Goal: Check status: Check status

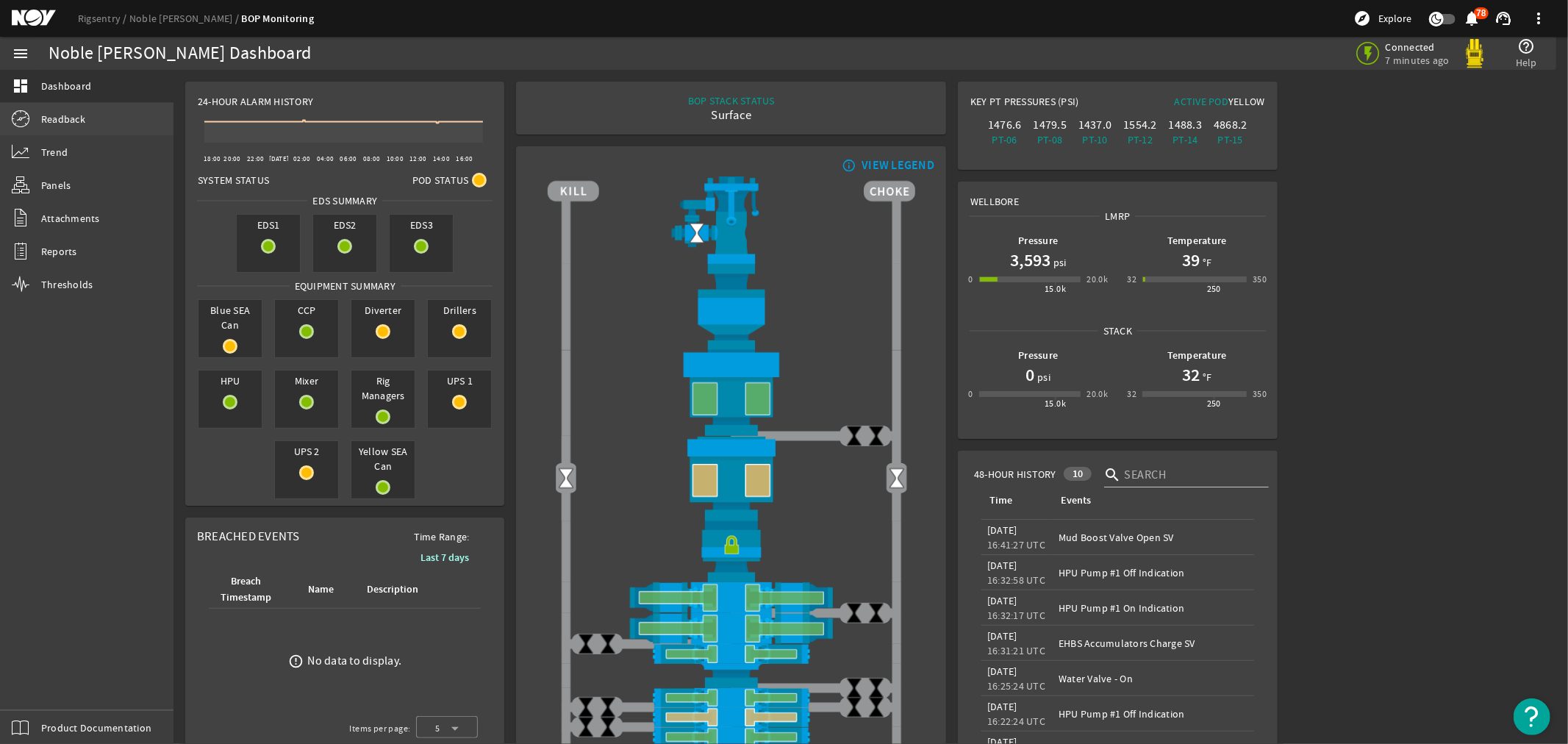
click at [61, 119] on span "Readback" at bounding box center [62, 119] width 44 height 14
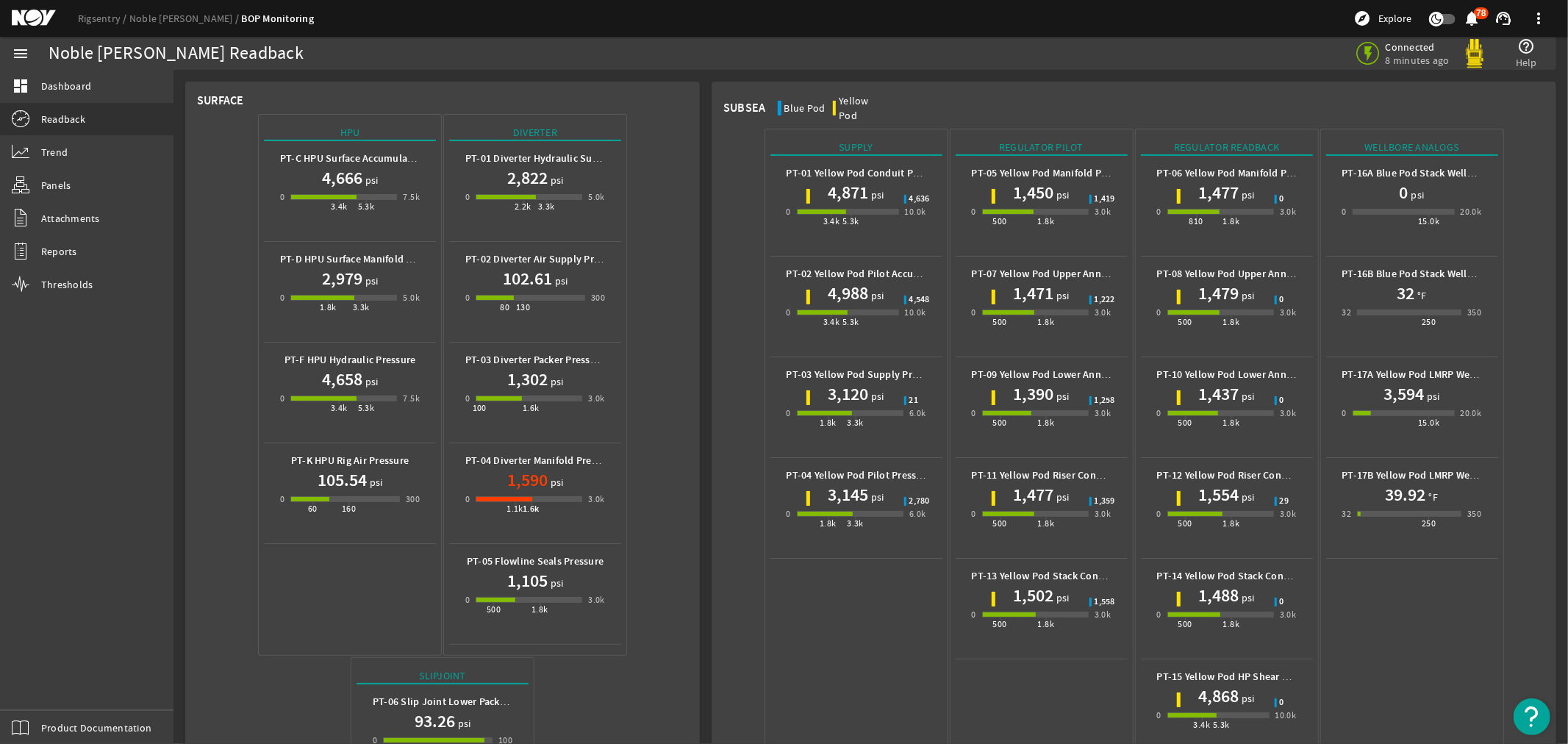
scroll to position [581, 0]
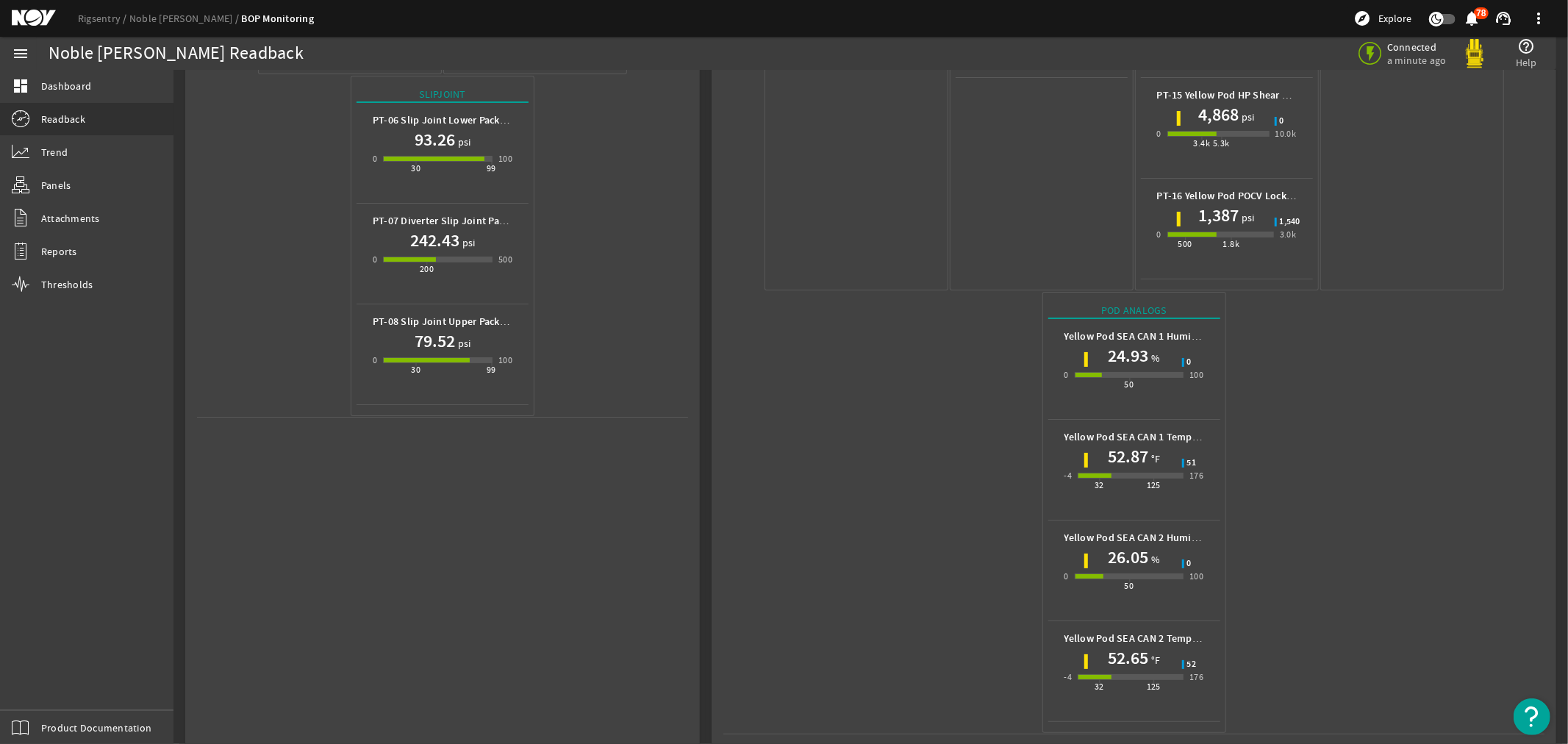
click at [29, 12] on mat-icon at bounding box center [45, 19] width 66 height 18
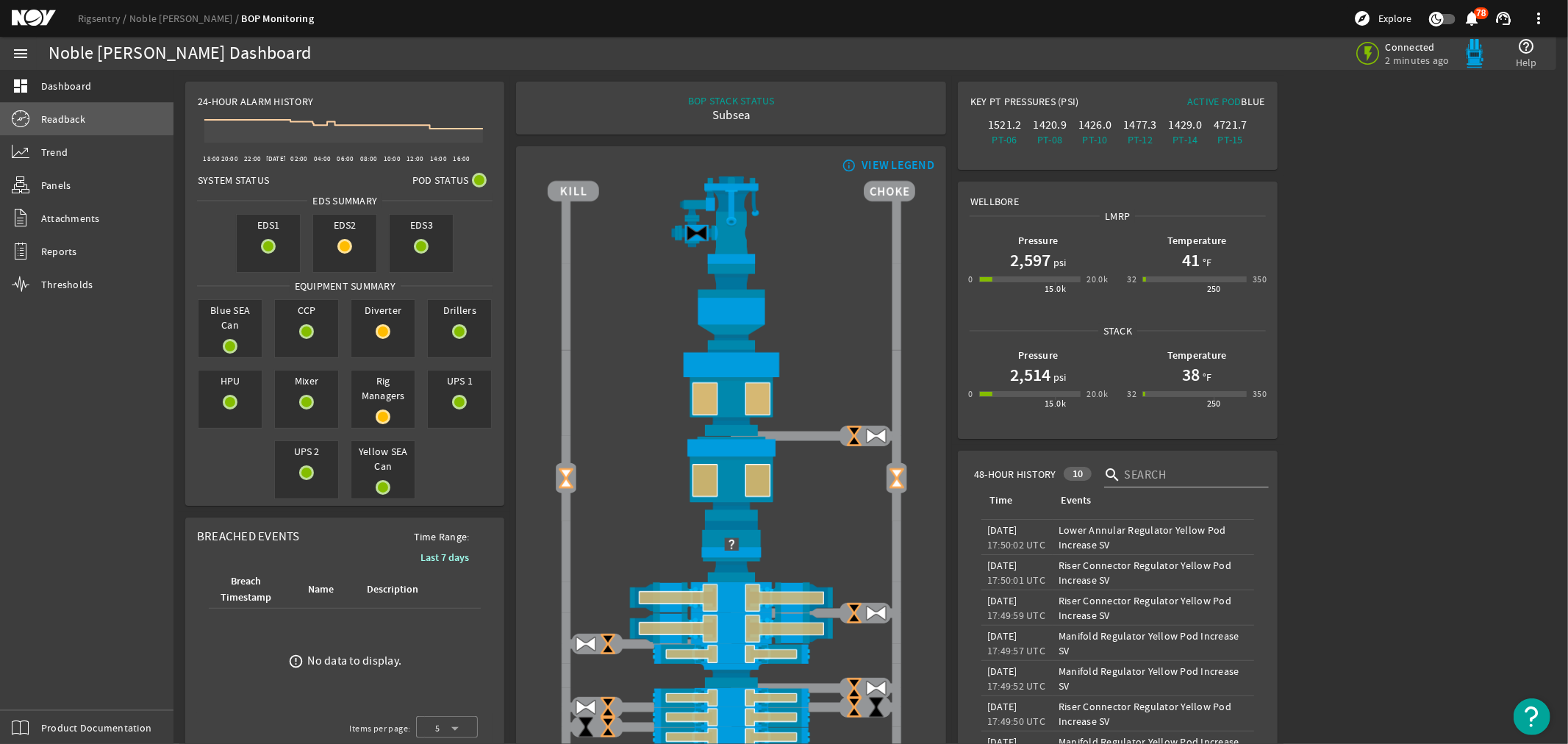
click at [53, 116] on span "Readback" at bounding box center [62, 119] width 44 height 14
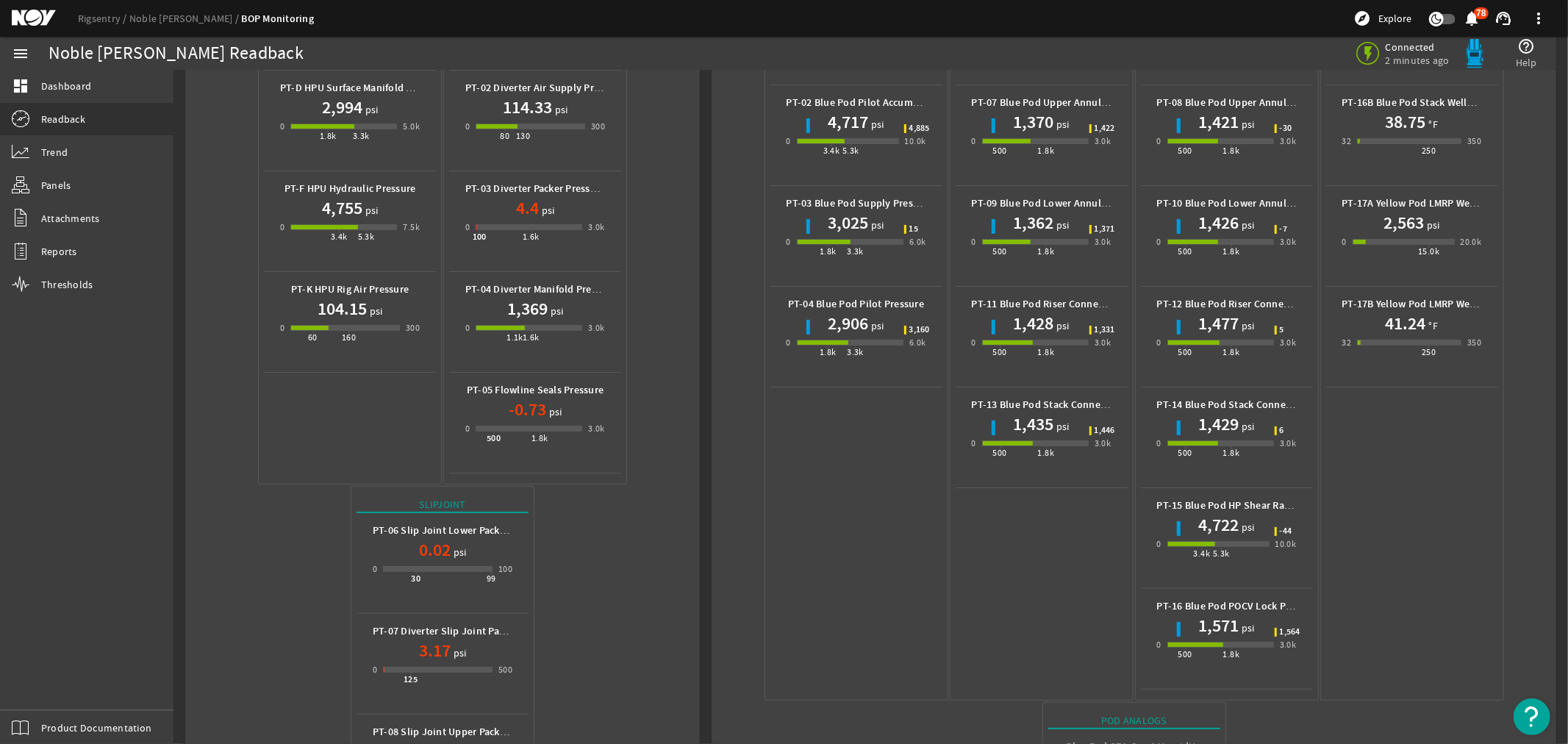
scroll to position [581, 0]
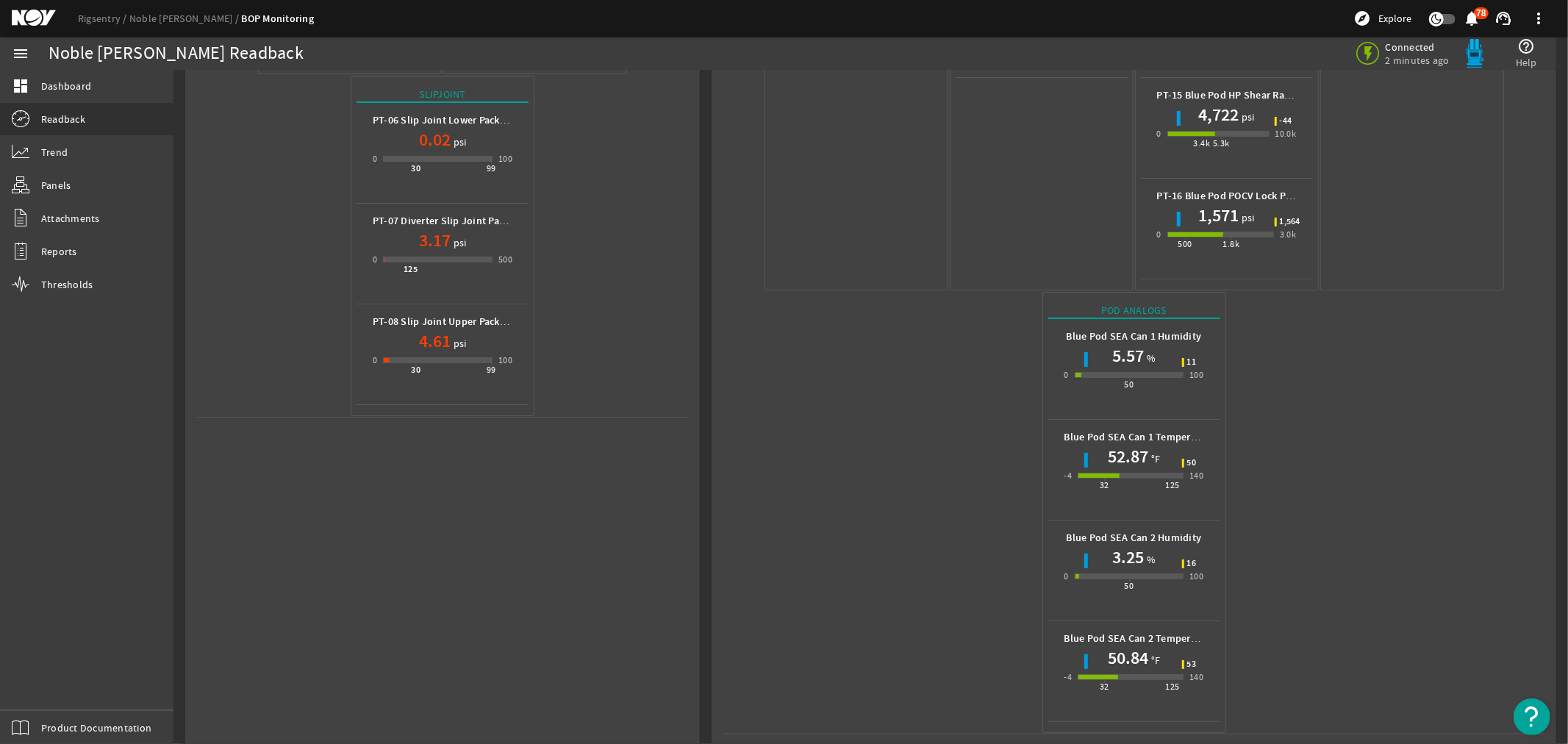
click at [16, 18] on mat-icon at bounding box center [45, 19] width 66 height 18
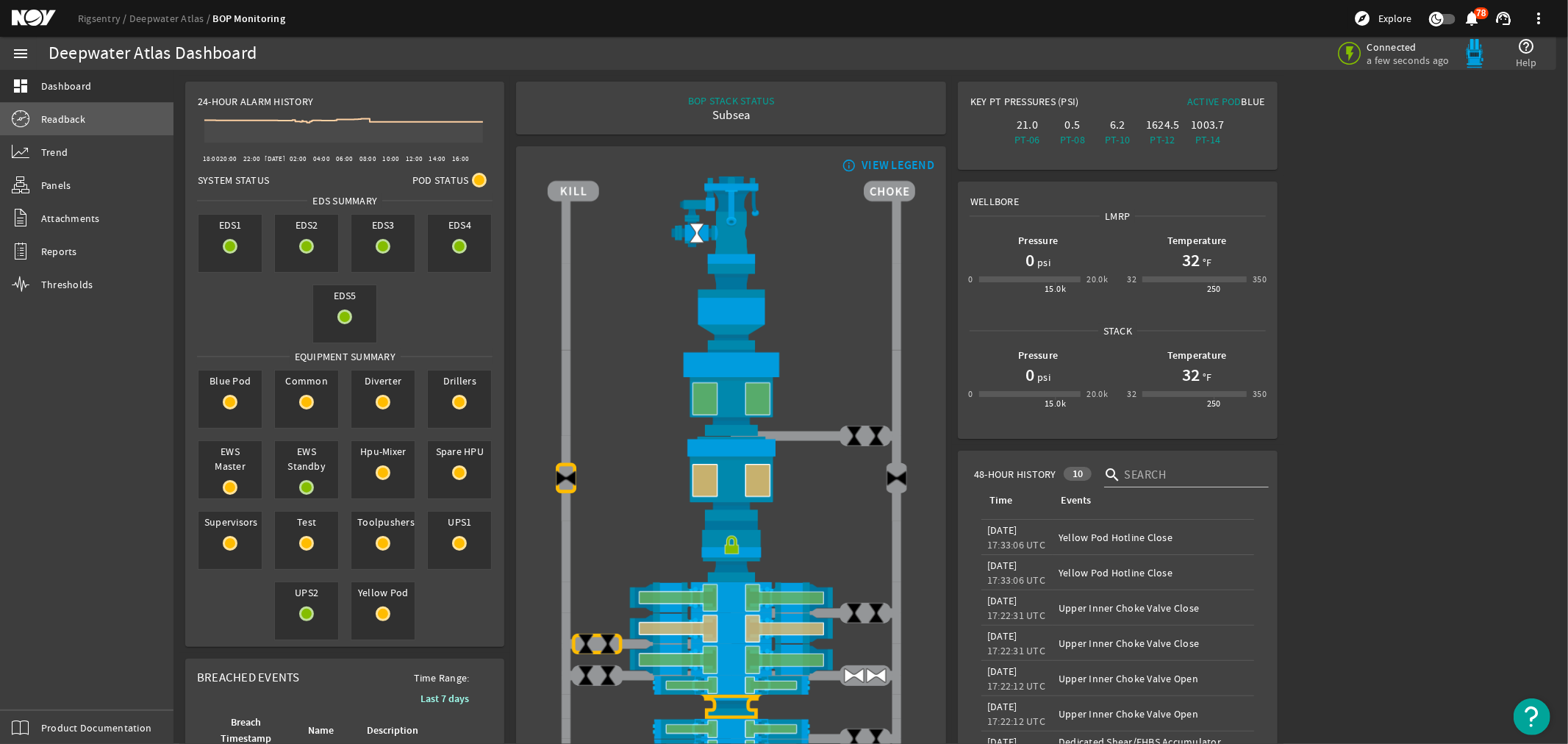
click at [60, 118] on span "Readback" at bounding box center [62, 119] width 44 height 14
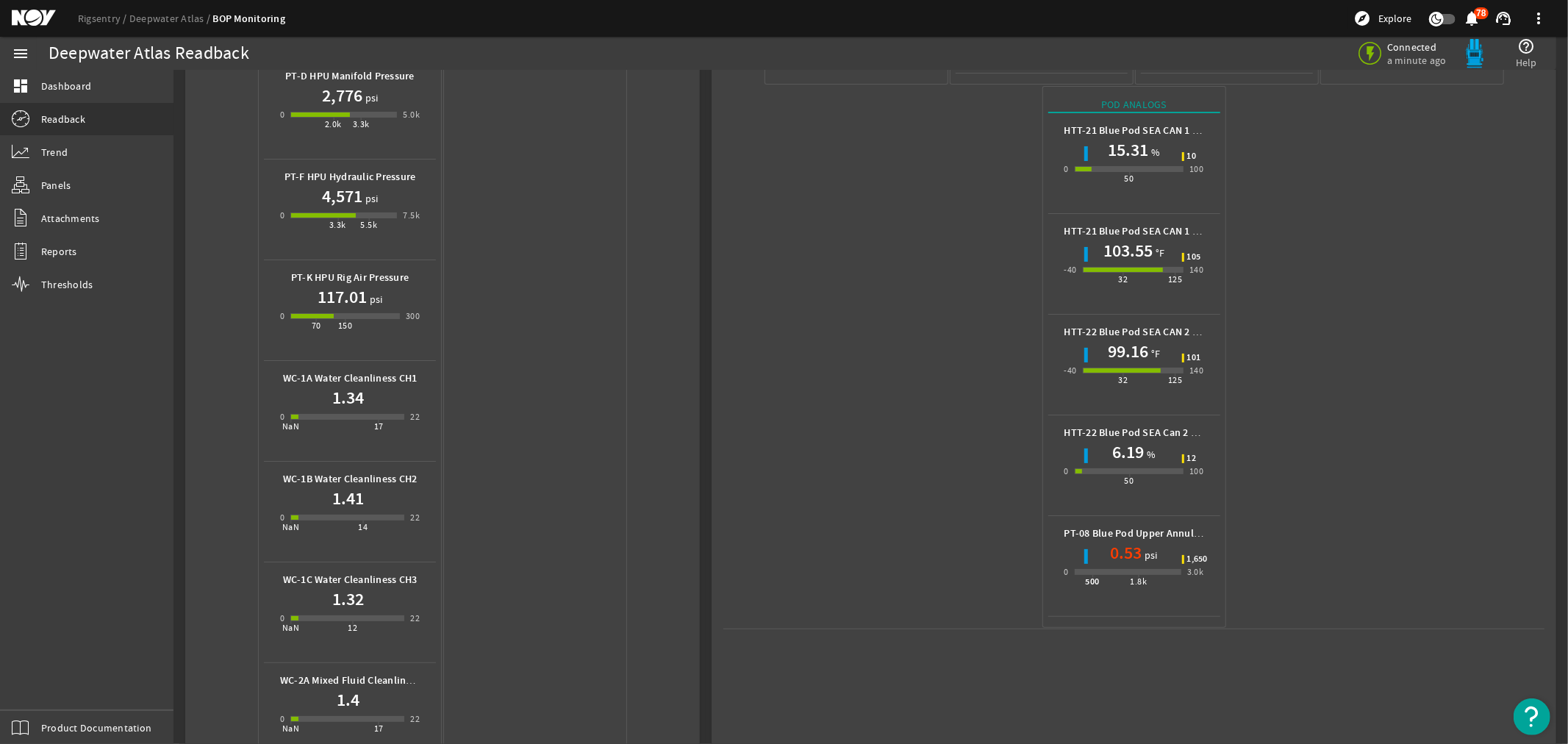
scroll to position [571, 0]
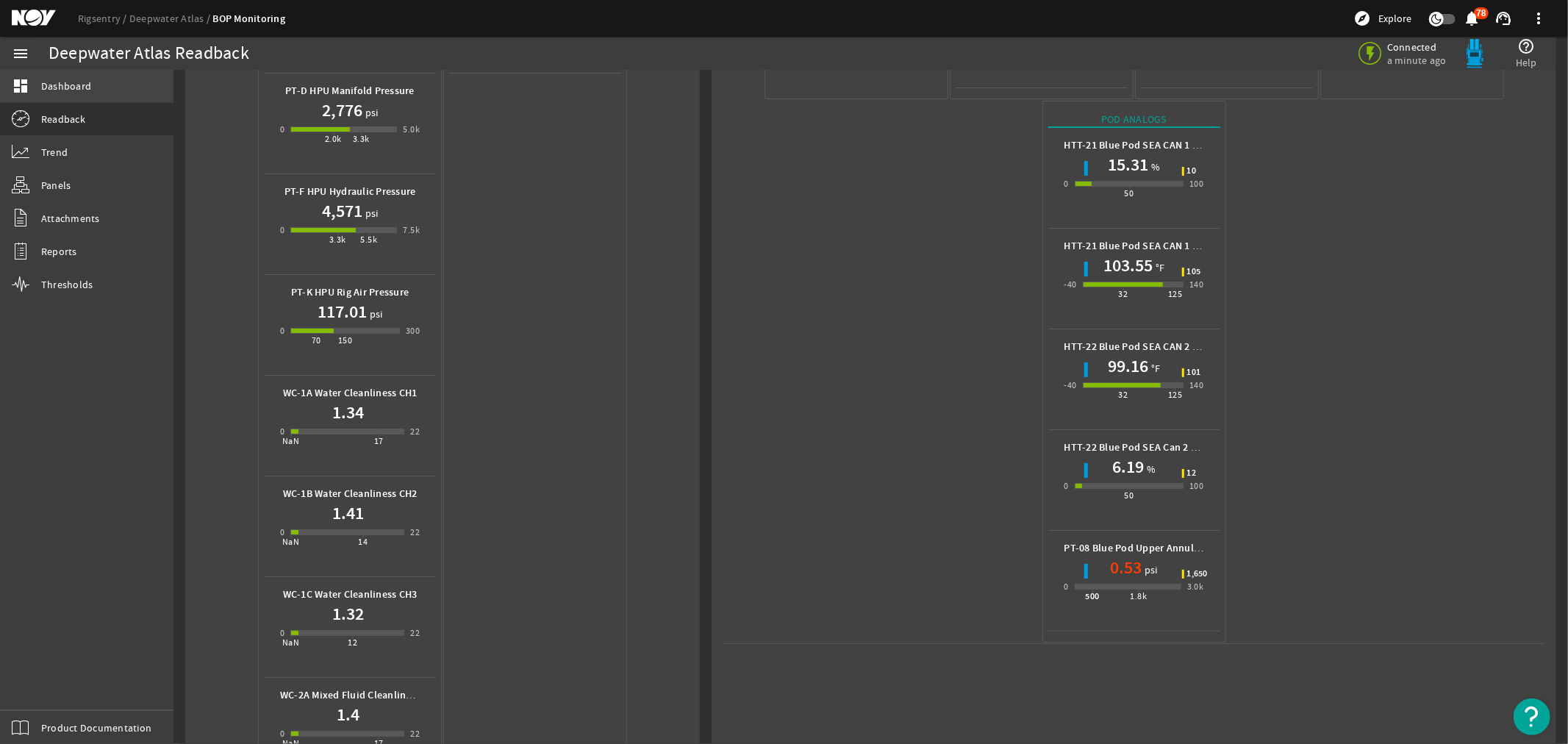
click at [56, 79] on span "Dashboard" at bounding box center [66, 86] width 50 height 14
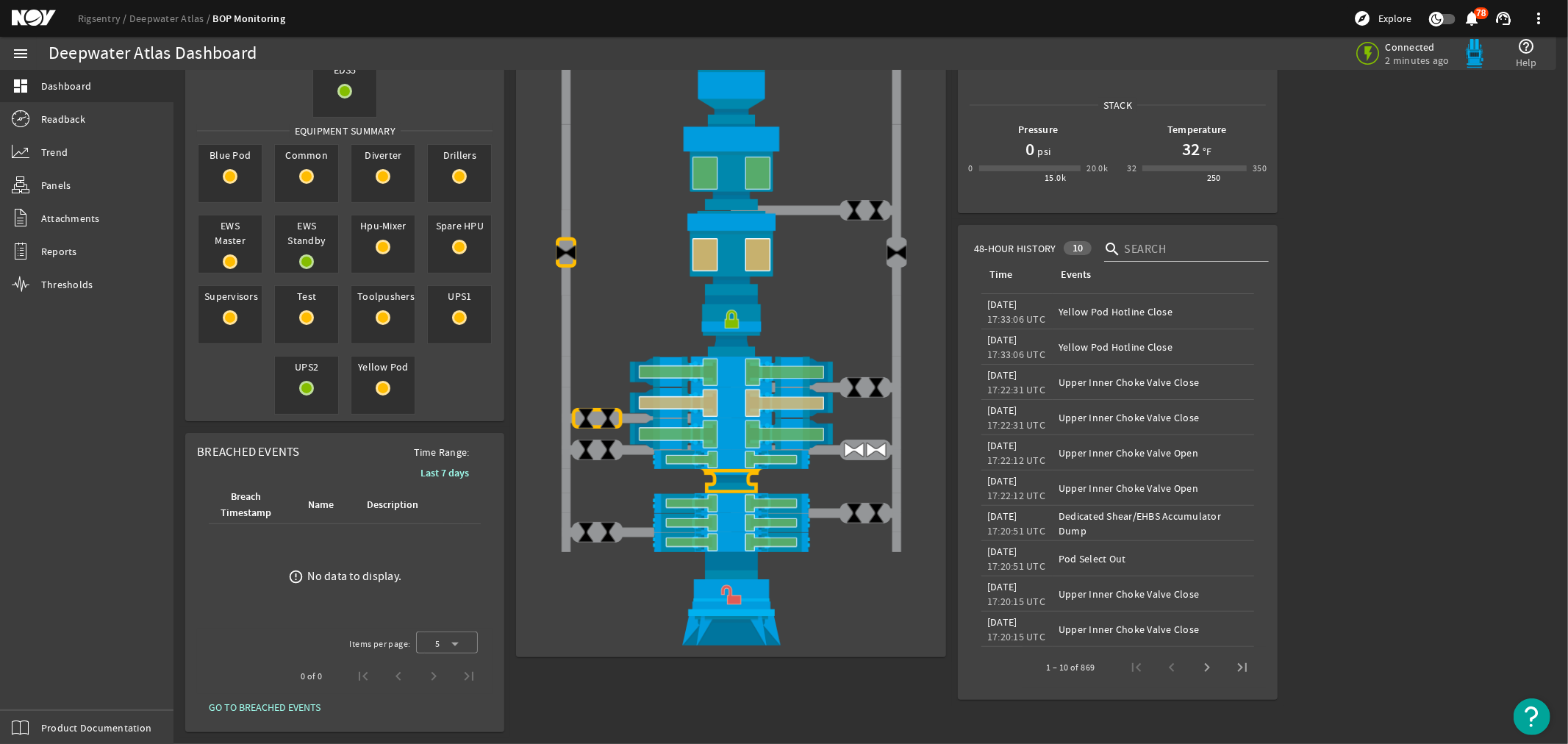
scroll to position [392, 0]
click at [29, 14] on mat-icon at bounding box center [45, 19] width 66 height 18
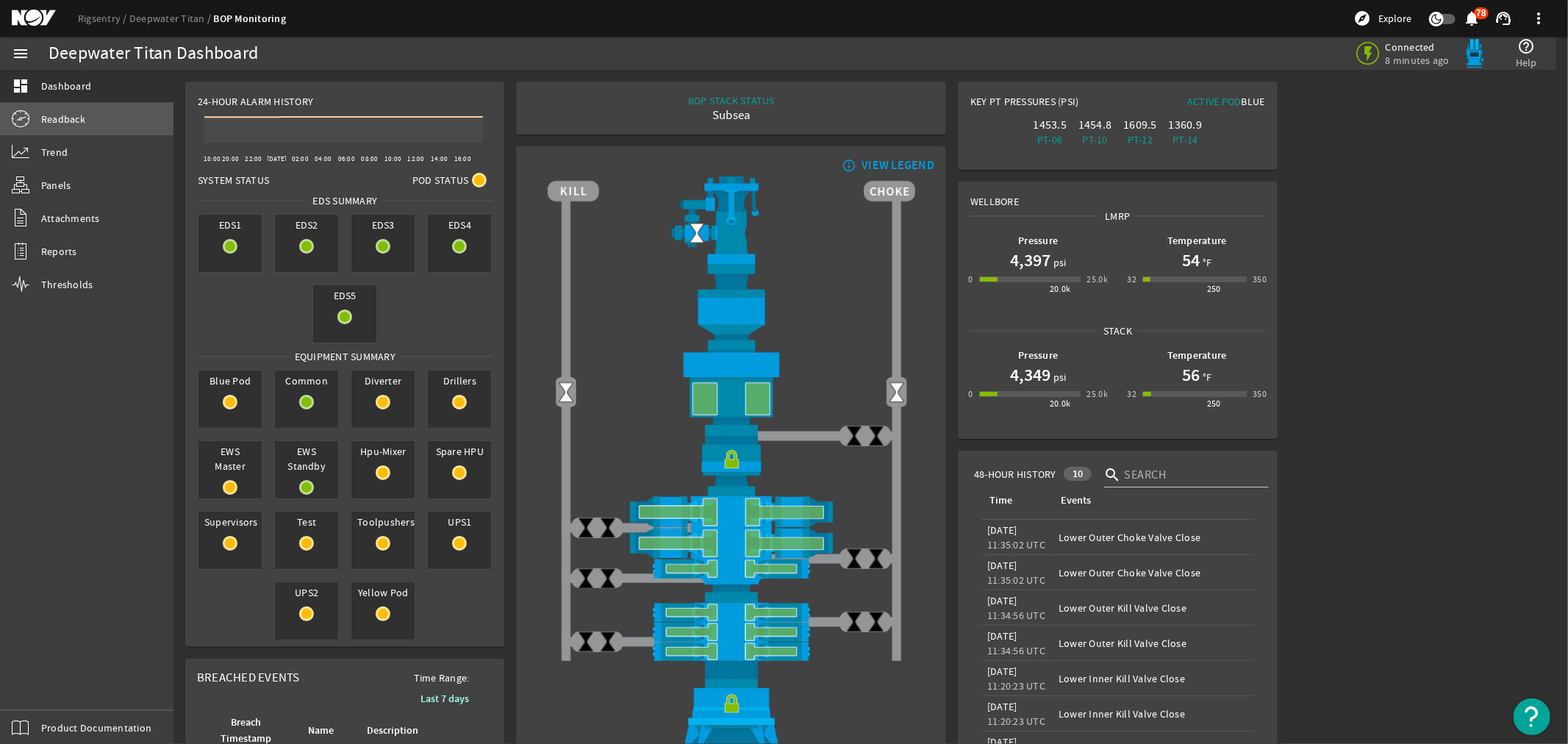
click at [67, 116] on span "Readback" at bounding box center [62, 119] width 44 height 14
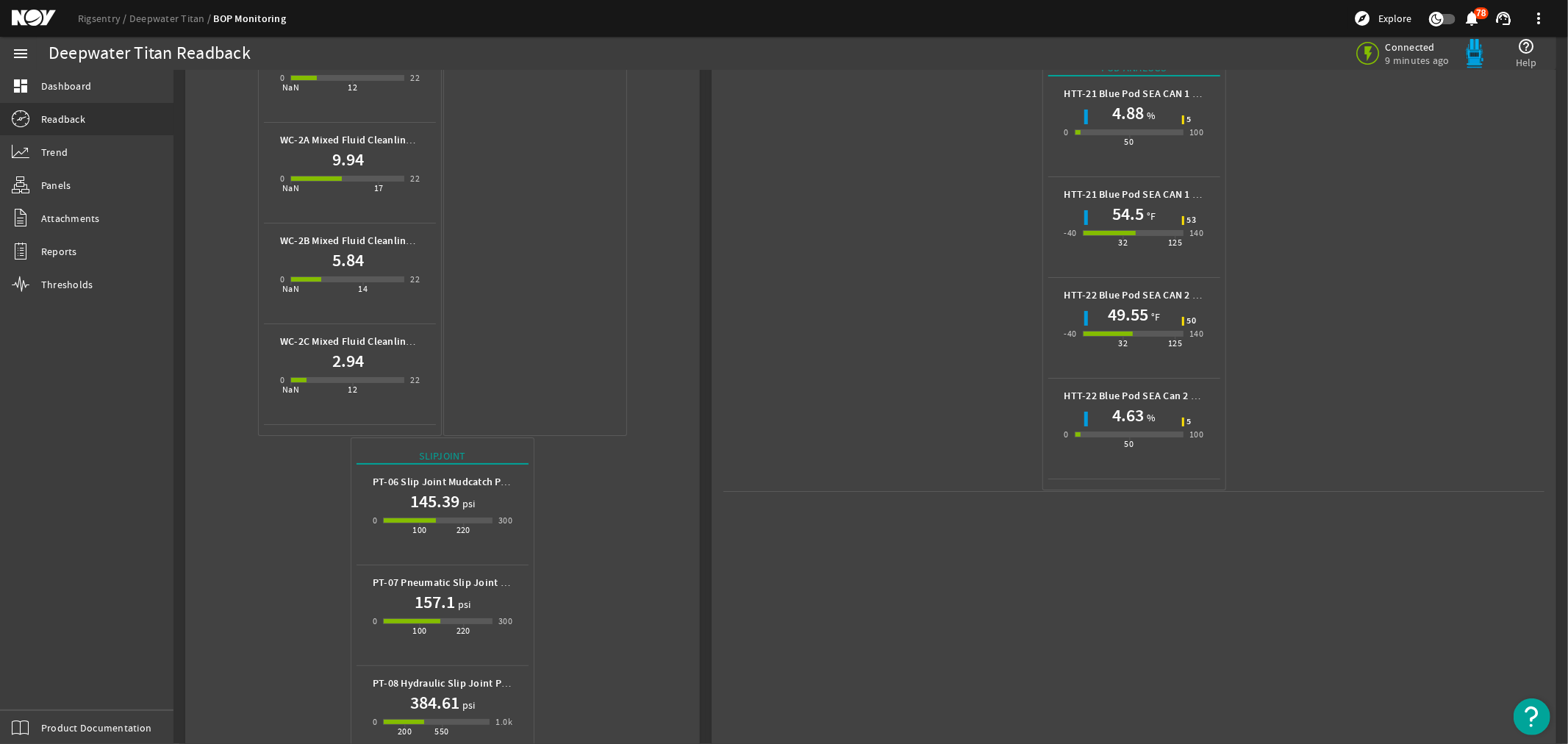
scroll to position [1022, 0]
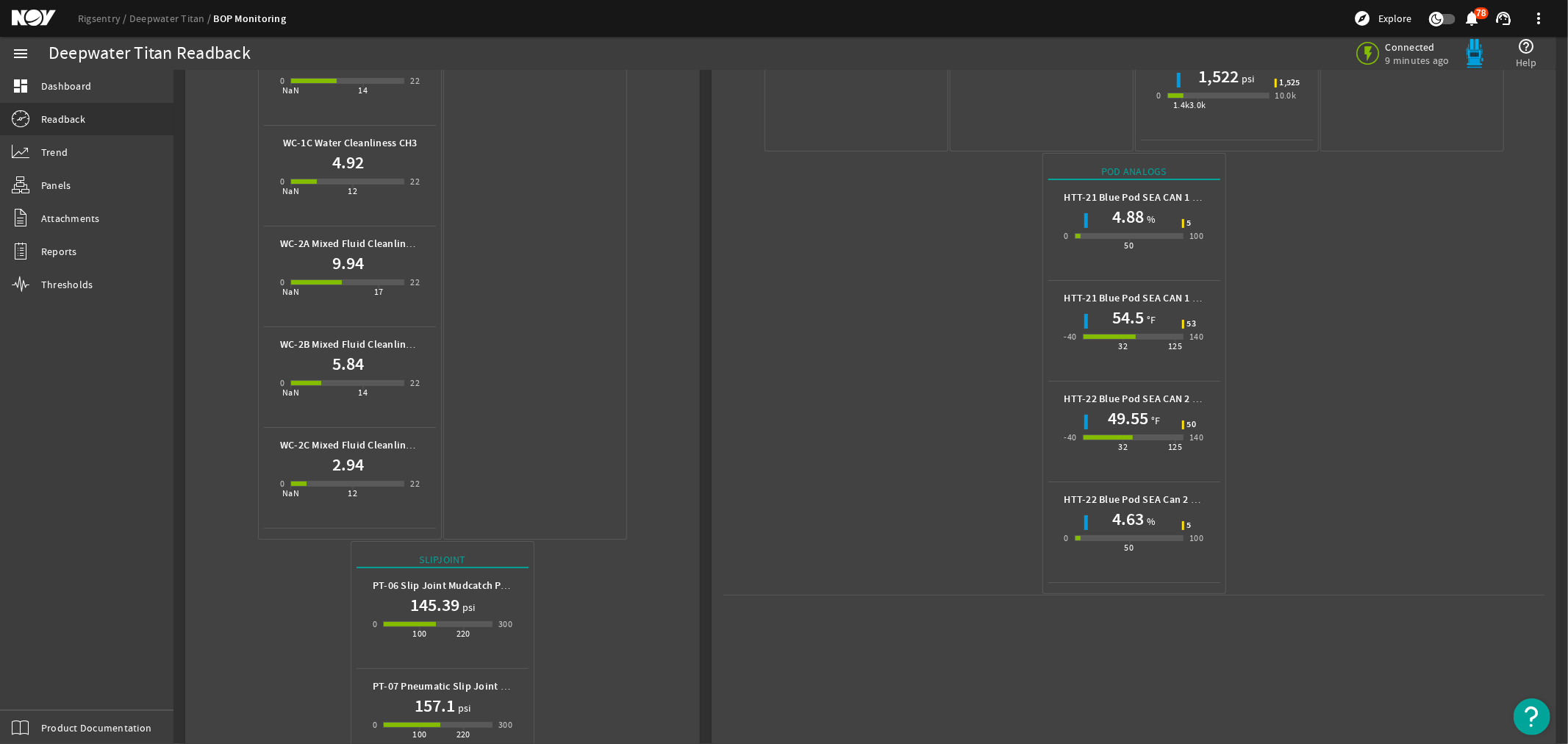
click at [24, 17] on mat-icon at bounding box center [45, 19] width 66 height 18
